Goal: Task Accomplishment & Management: Manage account settings

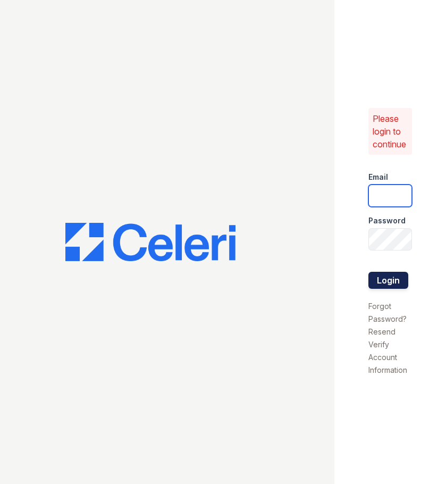
type input "[DOMAIN_NAME][EMAIL_ADDRESS][DOMAIN_NAME]"
click at [377, 284] on button "Login" at bounding box center [389, 280] width 40 height 17
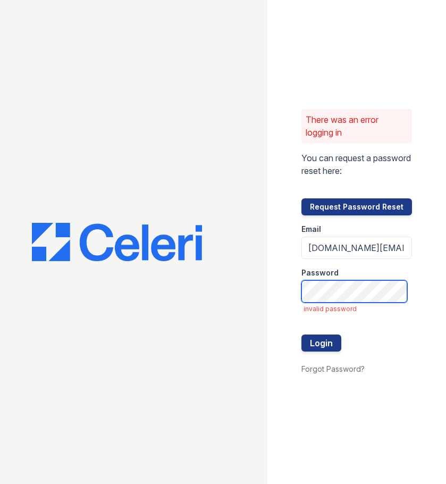
click at [242, 300] on div "There was an error logging in You can request a password reset here: Request Pa…" at bounding box center [223, 242] width 446 height 484
click at [302, 335] on button "Login" at bounding box center [322, 343] width 40 height 17
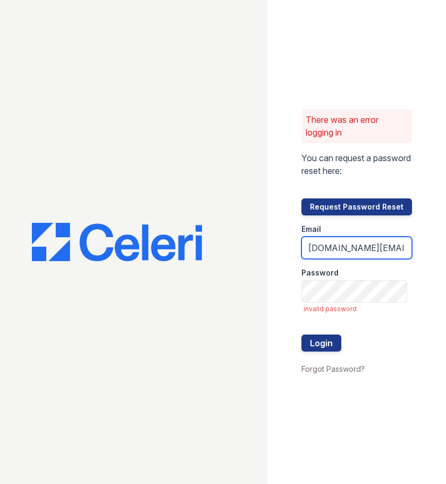
click at [352, 248] on input "[DOMAIN_NAME][EMAIL_ADDRESS][DOMAIN_NAME]" at bounding box center [357, 248] width 111 height 22
type input "haven1@cafmanagement.com"
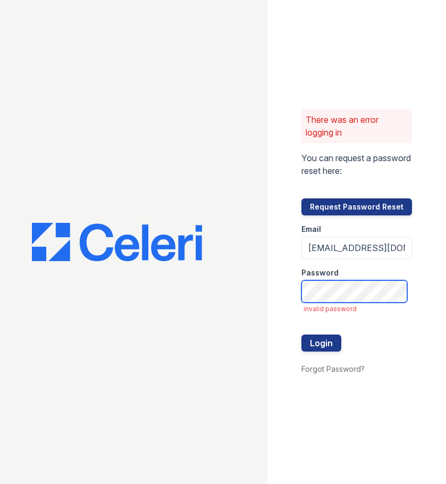
click at [302, 335] on button "Login" at bounding box center [322, 343] width 40 height 17
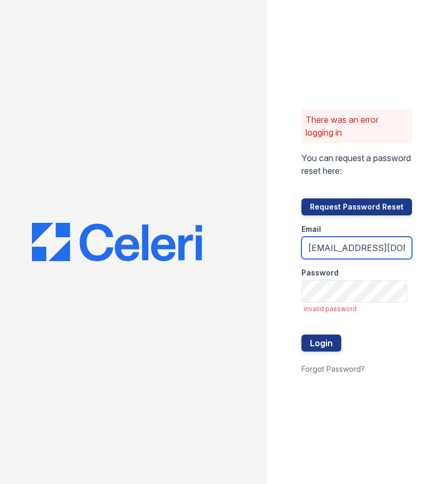
click at [372, 243] on input "haven1@cafmanagement.com" at bounding box center [357, 248] width 111 height 22
type input "[DOMAIN_NAME][EMAIL_ADDRESS][DOMAIN_NAME]"
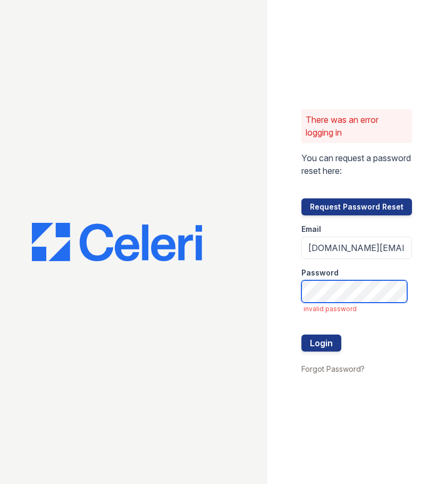
click at [302, 293] on div "There was an error logging in You can request a password reset here: Request Pa…" at bounding box center [357, 242] width 179 height 484
click at [302, 335] on button "Login" at bounding box center [322, 343] width 40 height 17
click at [287, 255] on div "There was an error logging in You can request a password reset here: Request Pa…" at bounding box center [357, 242] width 179 height 484
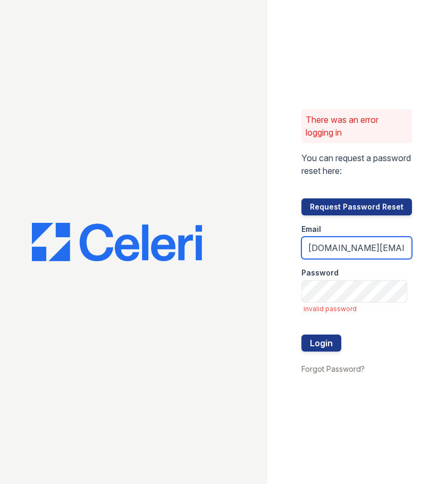
click at [352, 252] on input "[DOMAIN_NAME][EMAIL_ADDRESS][DOMAIN_NAME]" at bounding box center [357, 248] width 111 height 22
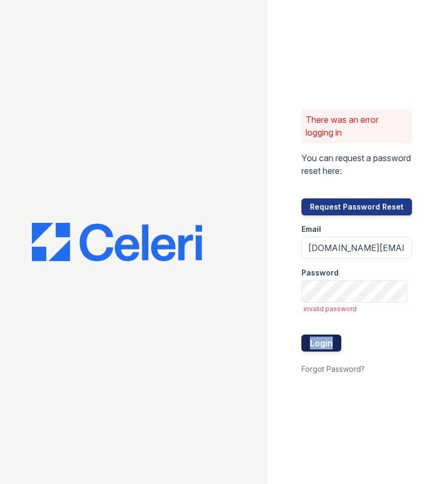
click at [334, 335] on form "Email haven.pm@cafmanagement.com Password invalid password Login" at bounding box center [357, 288] width 111 height 147
click at [333, 336] on button "Login" at bounding box center [322, 343] width 40 height 17
click at [363, 308] on span "invalid password" at bounding box center [358, 309] width 109 height 9
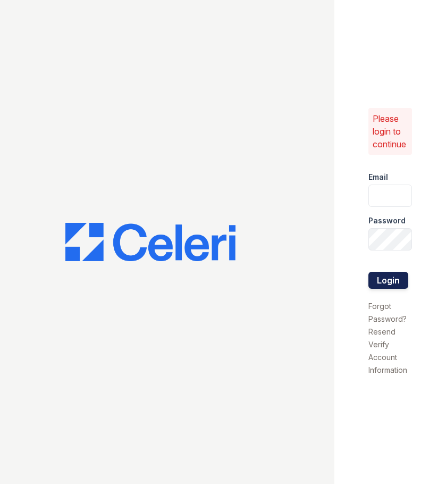
type input "[DOMAIN_NAME][EMAIL_ADDRESS][DOMAIN_NAME]"
click at [391, 277] on button "Login" at bounding box center [389, 280] width 40 height 17
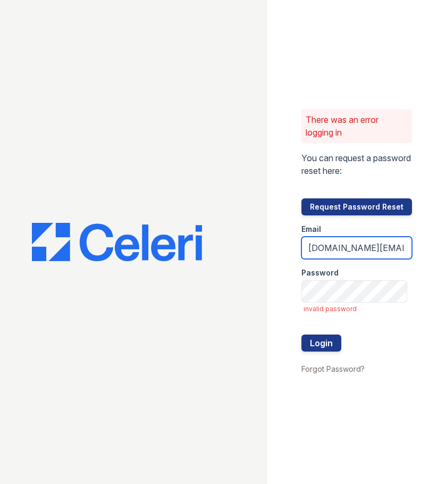
click at [377, 247] on input "[DOMAIN_NAME][EMAIL_ADDRESS][DOMAIN_NAME]" at bounding box center [357, 248] width 111 height 22
click at [295, 215] on div "There was an error logging in You can request a password reset here: Request Pa…" at bounding box center [357, 242] width 179 height 484
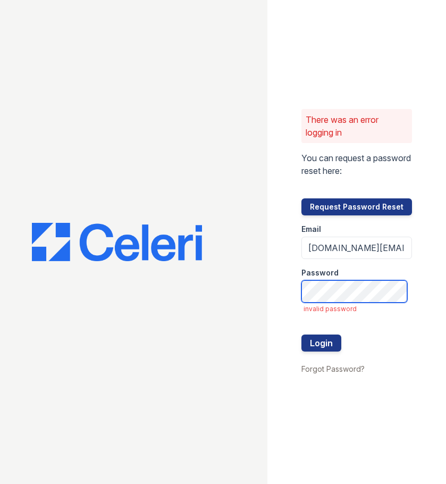
click at [298, 286] on div "There was an error logging in You can request a password reset here: Request Pa…" at bounding box center [357, 242] width 179 height 484
click at [302, 335] on button "Login" at bounding box center [322, 343] width 40 height 17
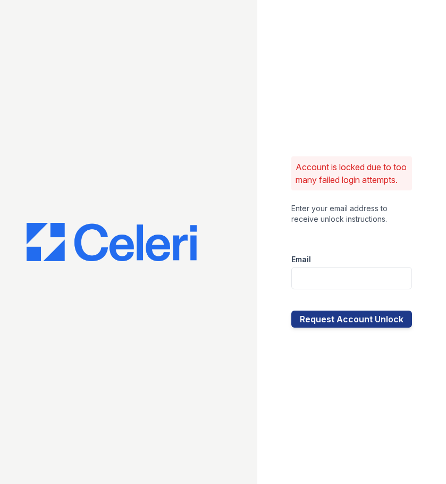
click at [247, 190] on div at bounding box center [128, 242] width 257 height 484
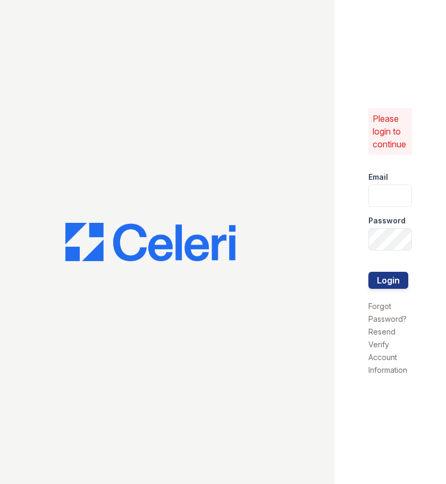
type input "[DOMAIN_NAME][EMAIL_ADDRESS][DOMAIN_NAME]"
click at [283, 155] on div at bounding box center [167, 242] width 335 height 484
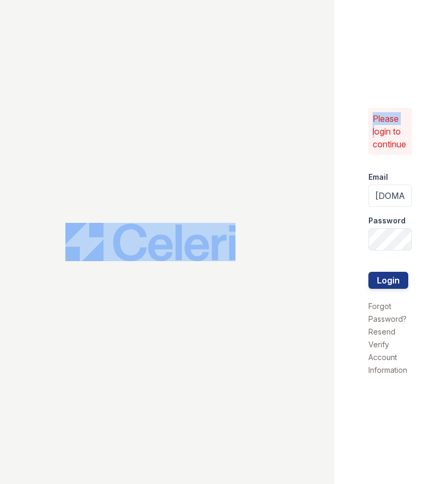
click at [283, 155] on div at bounding box center [167, 242] width 335 height 484
click at [120, 335] on div at bounding box center [167, 242] width 335 height 484
